Goal: Go to known website: Access a specific website the user already knows

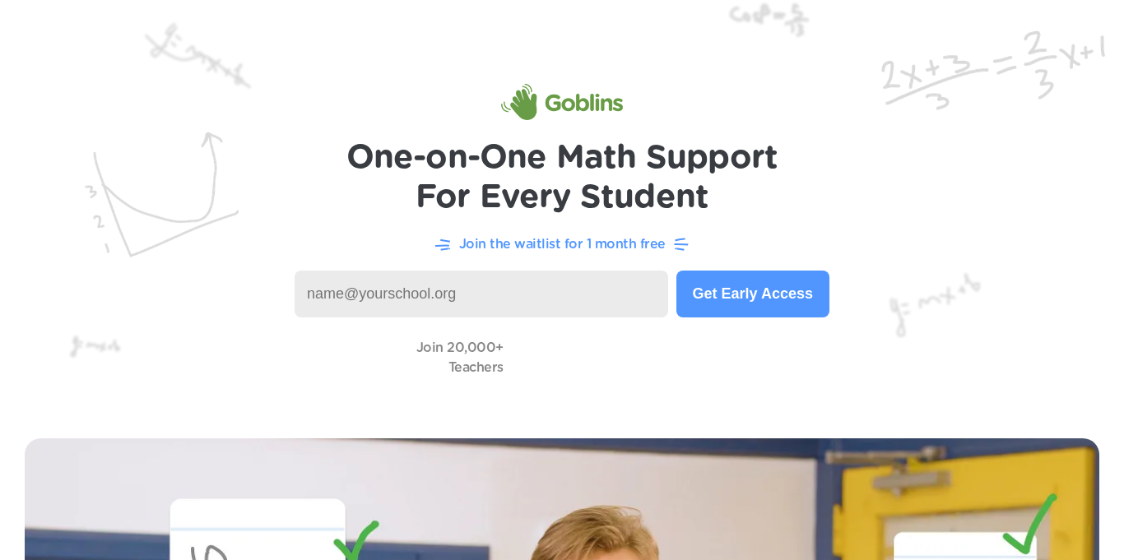
click at [480, 299] on input at bounding box center [480, 294] width 373 height 47
type input "mcfly522@learner.dvusd.org"
click at [268, 7] on img at bounding box center [562, 207] width 1124 height 414
click at [601, 82] on link at bounding box center [562, 101] width 122 height 39
click at [584, 110] on img at bounding box center [562, 102] width 122 height 36
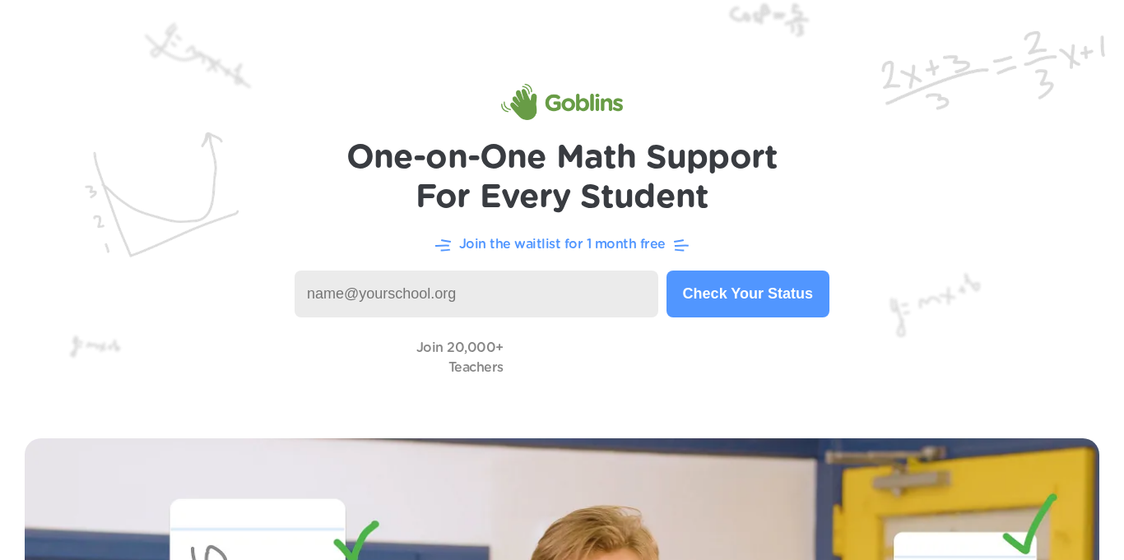
click at [258, 1] on img at bounding box center [562, 207] width 1124 height 414
